Goal: Task Accomplishment & Management: Use online tool/utility

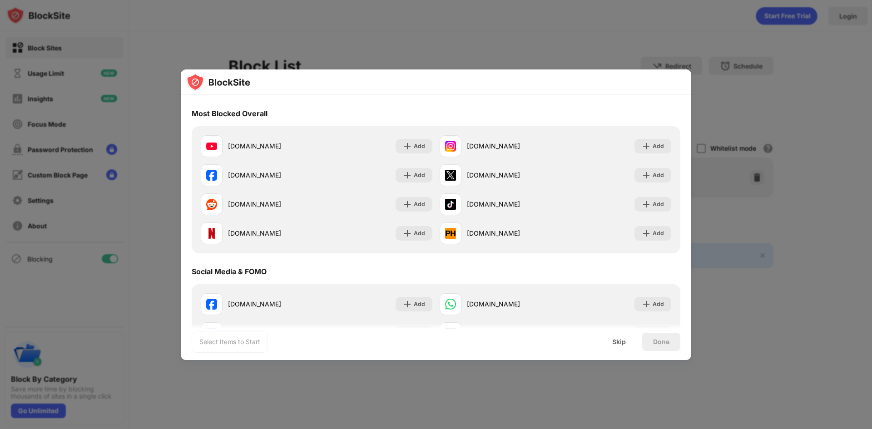
scroll to position [272, 0]
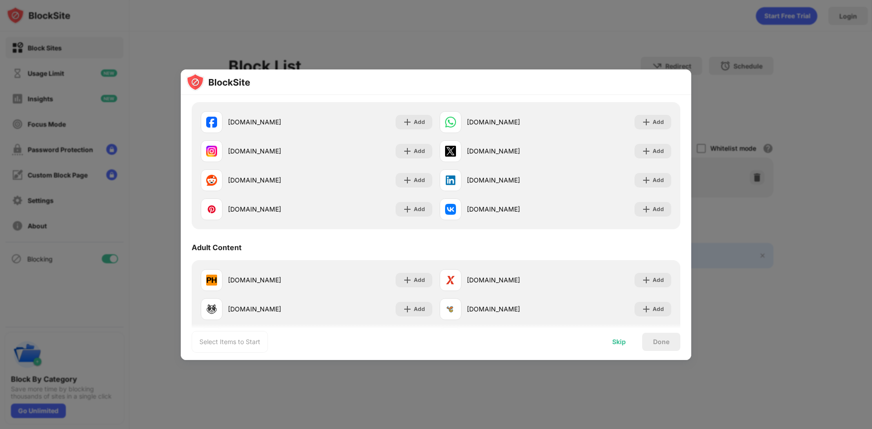
click at [612, 343] on div "Skip" at bounding box center [618, 342] width 35 height 18
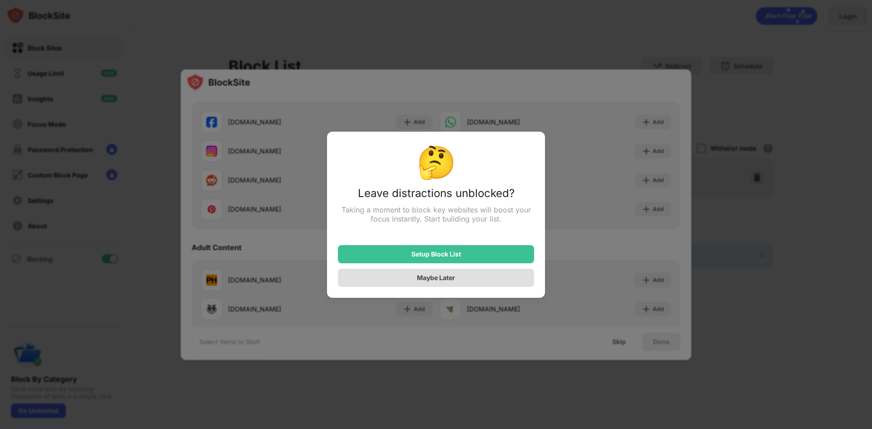
click at [471, 278] on div "Maybe Later" at bounding box center [436, 278] width 196 height 18
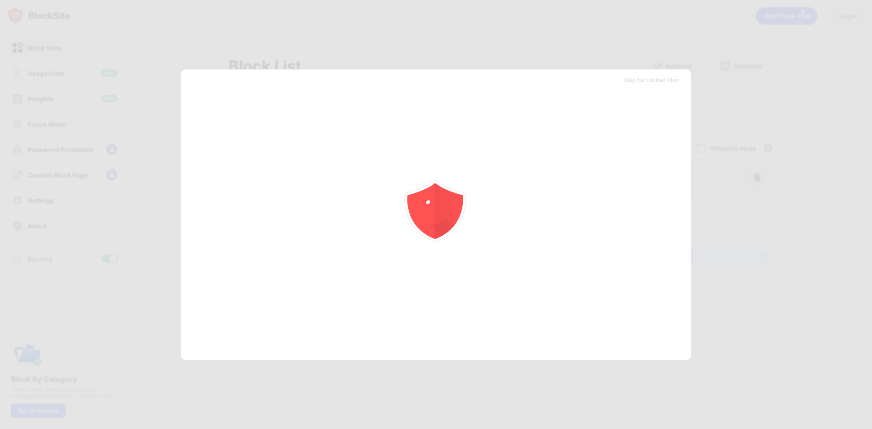
scroll to position [0, 0]
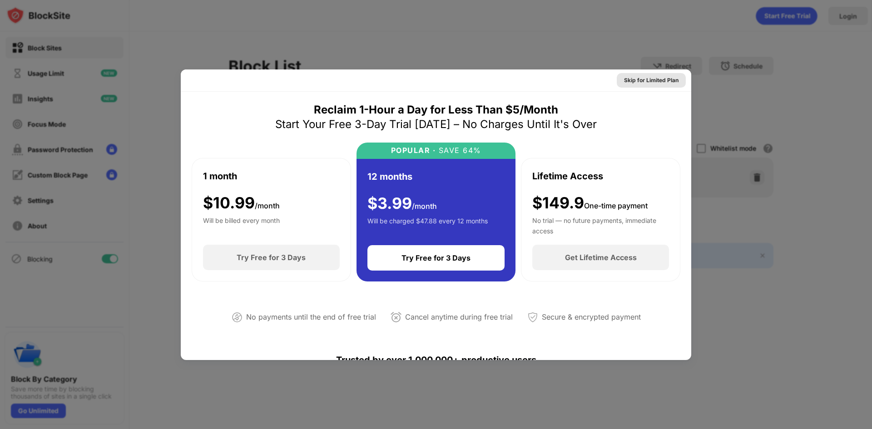
click at [661, 79] on div "Skip for Limited Plan" at bounding box center [651, 80] width 54 height 9
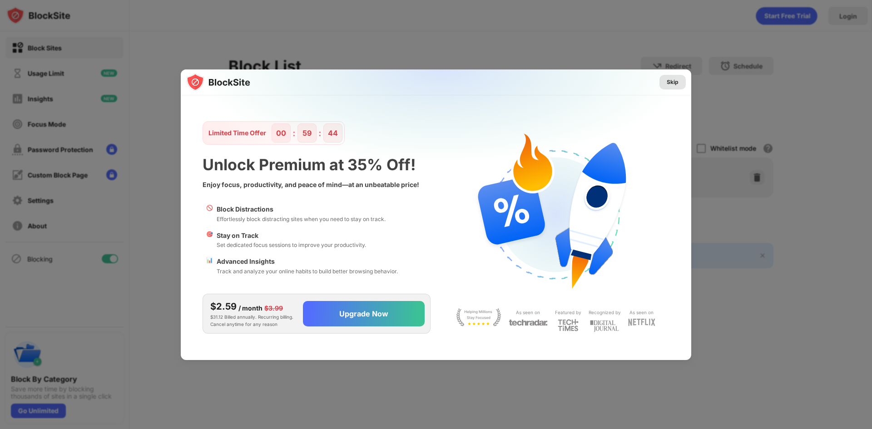
click at [672, 82] on div "Skip" at bounding box center [673, 82] width 12 height 9
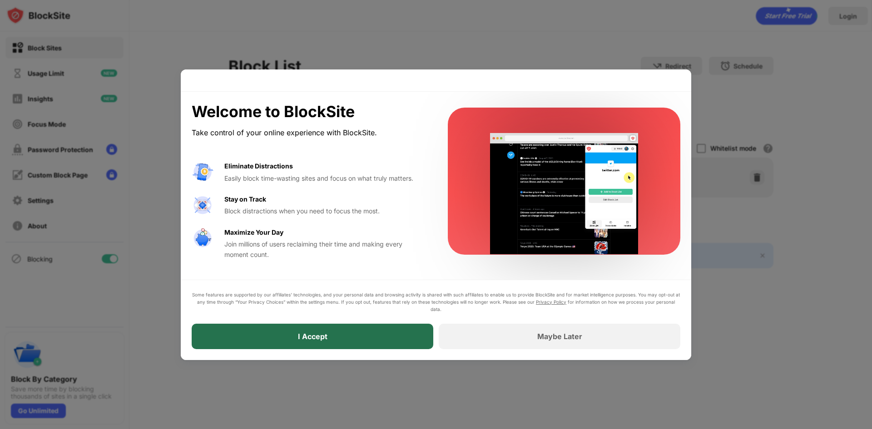
click at [360, 332] on div "I Accept" at bounding box center [313, 336] width 242 height 25
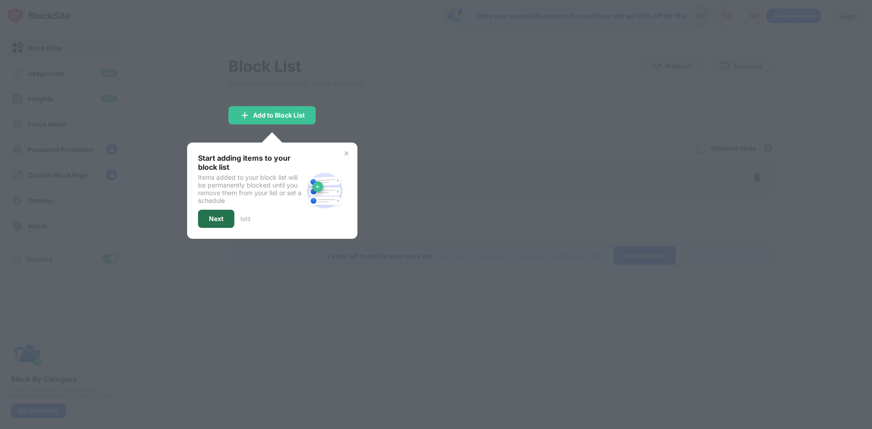
click at [221, 220] on div "Next" at bounding box center [216, 218] width 15 height 7
click at [221, 220] on div at bounding box center [436, 214] width 872 height 429
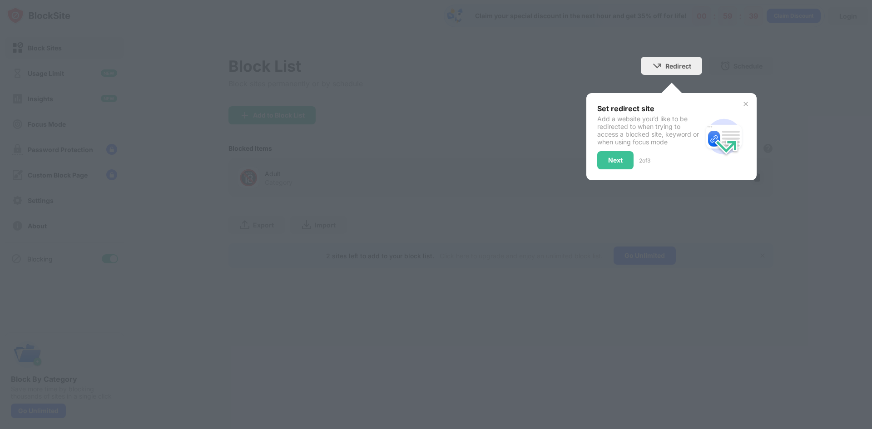
click at [221, 220] on div at bounding box center [436, 214] width 872 height 429
click at [620, 163] on div "Next" at bounding box center [615, 160] width 15 height 7
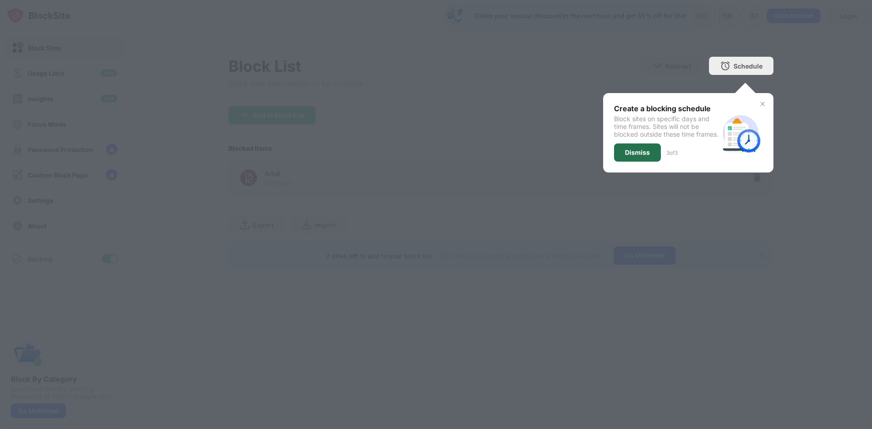
click at [638, 151] on div "Dismiss" at bounding box center [637, 152] width 47 height 18
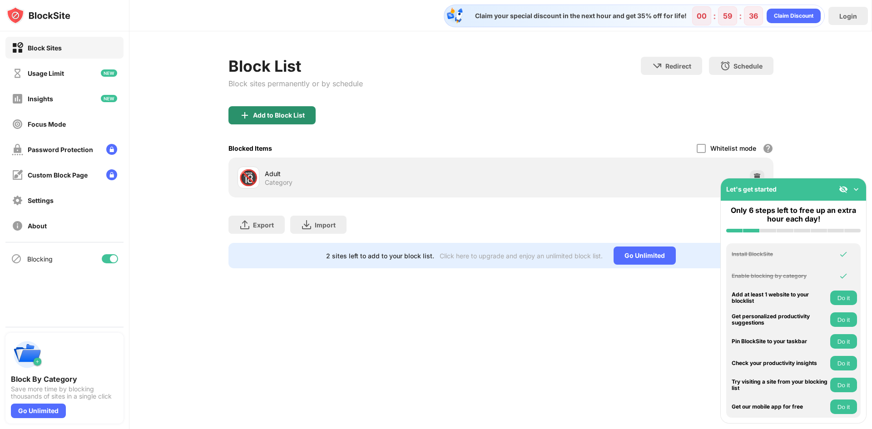
click at [271, 113] on div "Add to Block List" at bounding box center [279, 115] width 52 height 7
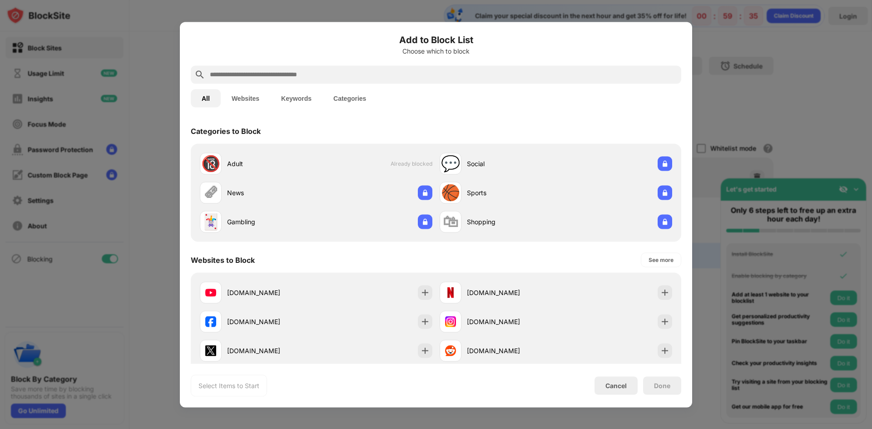
click at [311, 74] on input "text" at bounding box center [443, 74] width 469 height 11
click at [248, 97] on button "Websites" at bounding box center [245, 98] width 49 height 18
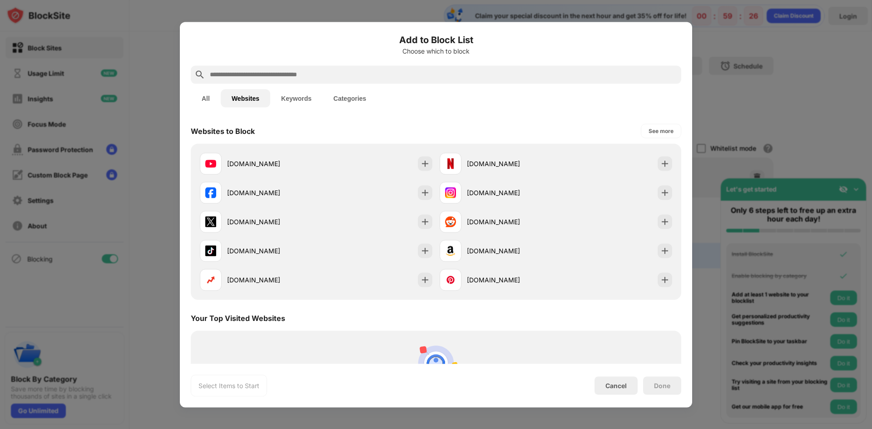
drag, startPoint x: 286, startPoint y: 37, endPoint x: 288, endPoint y: 42, distance: 5.3
click at [287, 36] on h6 "Add to Block List" at bounding box center [436, 40] width 490 height 14
click at [297, 67] on div at bounding box center [436, 74] width 490 height 18
click at [299, 79] on input "text" at bounding box center [443, 74] width 469 height 11
paste input "**********"
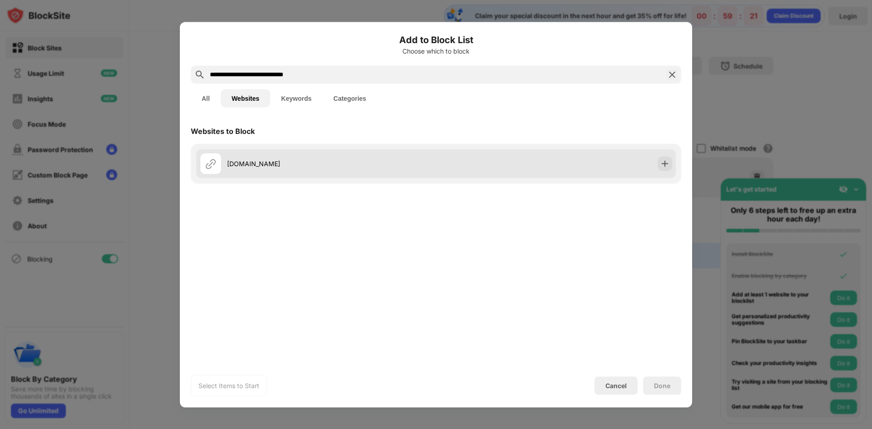
type input "**********"
click at [391, 168] on div "opcr.nepalpolice.gov.np" at bounding box center [331, 164] width 209 height 10
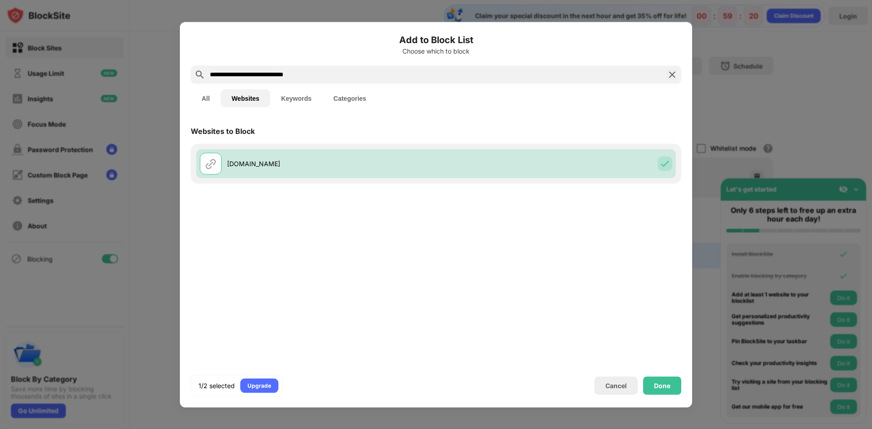
click at [662, 376] on div "1/2 selected Upgrade Cancel Done" at bounding box center [436, 386] width 490 height 22
click at [659, 384] on div "Done" at bounding box center [662, 385] width 16 height 7
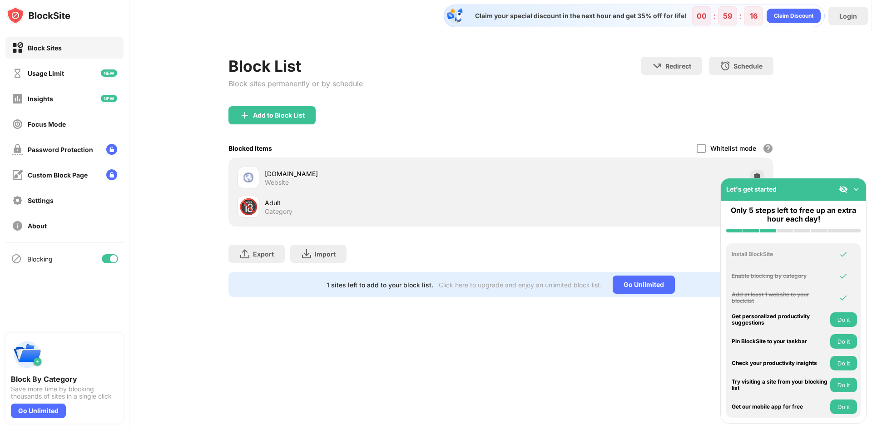
click at [856, 185] on img at bounding box center [855, 189] width 9 height 9
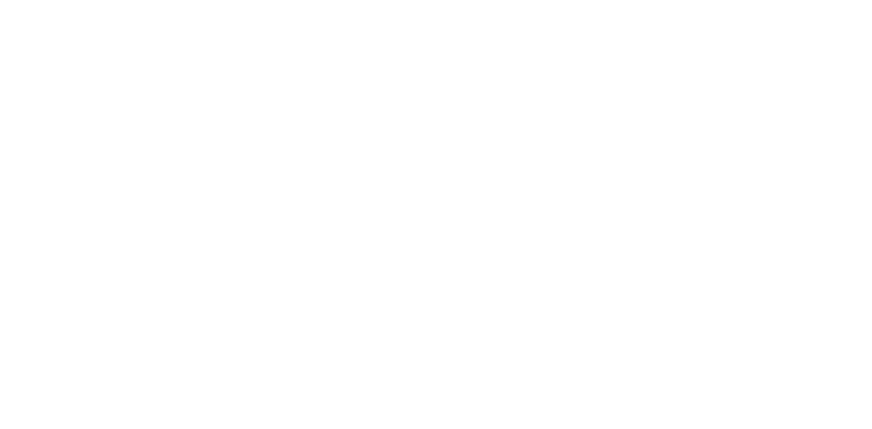
click at [388, 4] on html at bounding box center [436, 2] width 872 height 4
